Goal: Transaction & Acquisition: Purchase product/service

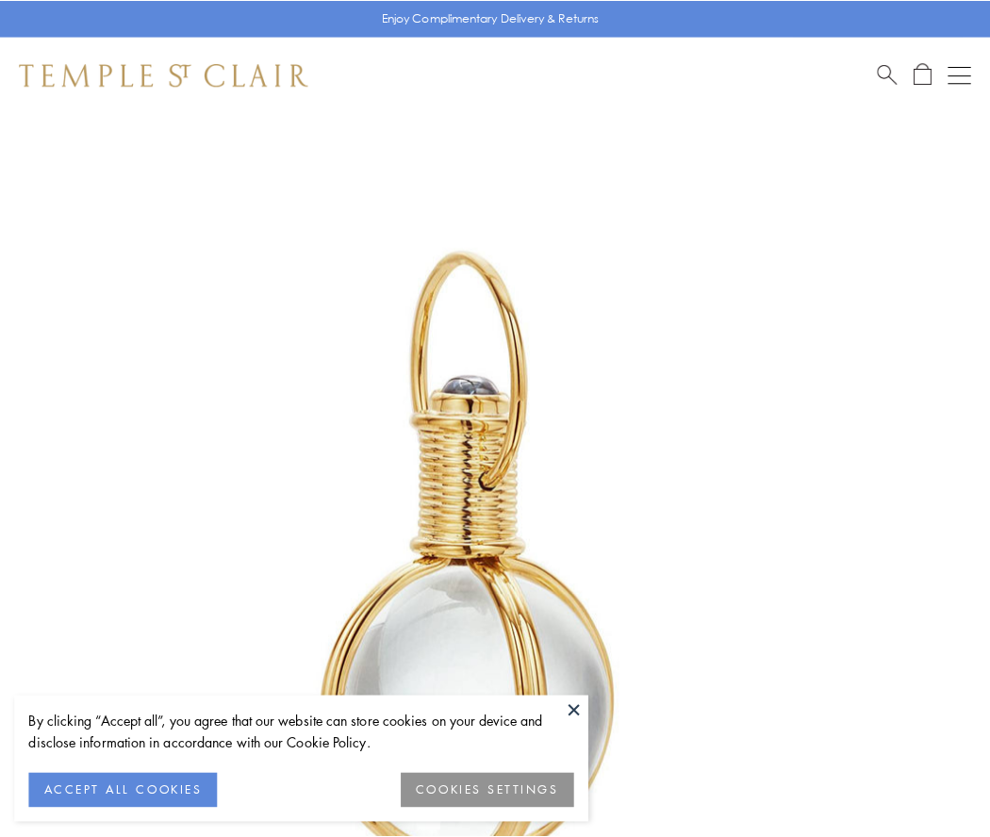
scroll to position [492, 0]
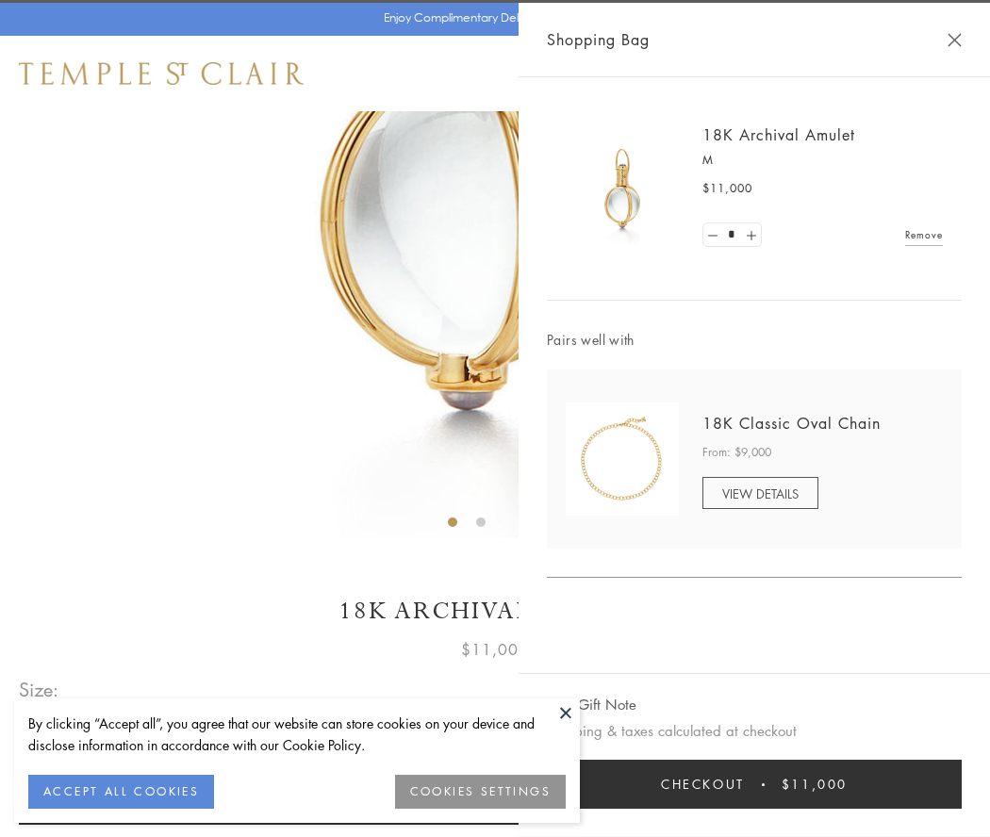
click at [754, 785] on button "Checkout $11,000" at bounding box center [754, 784] width 415 height 49
